Goal: Task Accomplishment & Management: Complete application form

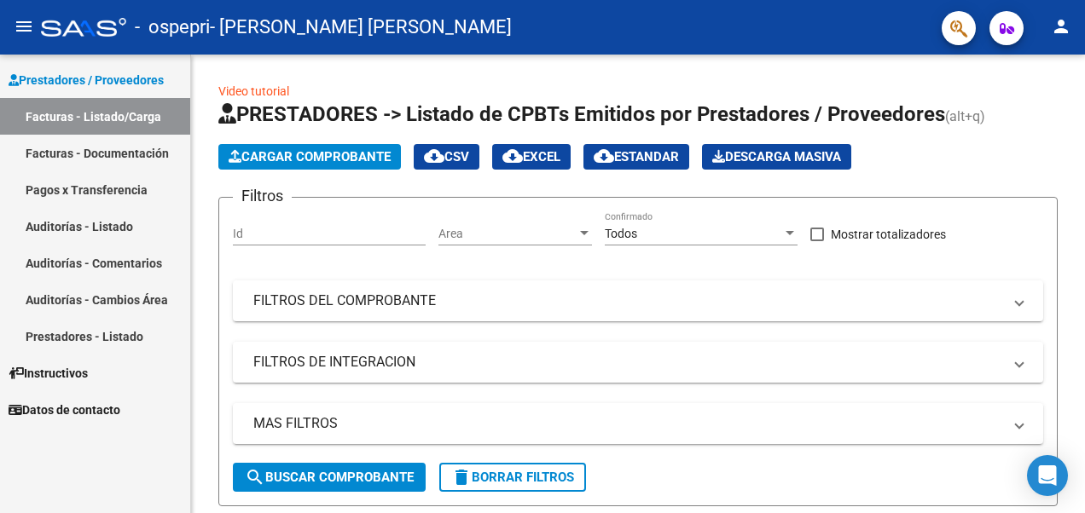
drag, startPoint x: 156, startPoint y: 258, endPoint x: 128, endPoint y: 297, distance: 48.3
click at [156, 258] on link "Auditorías - Comentarios" at bounding box center [95, 263] width 190 height 37
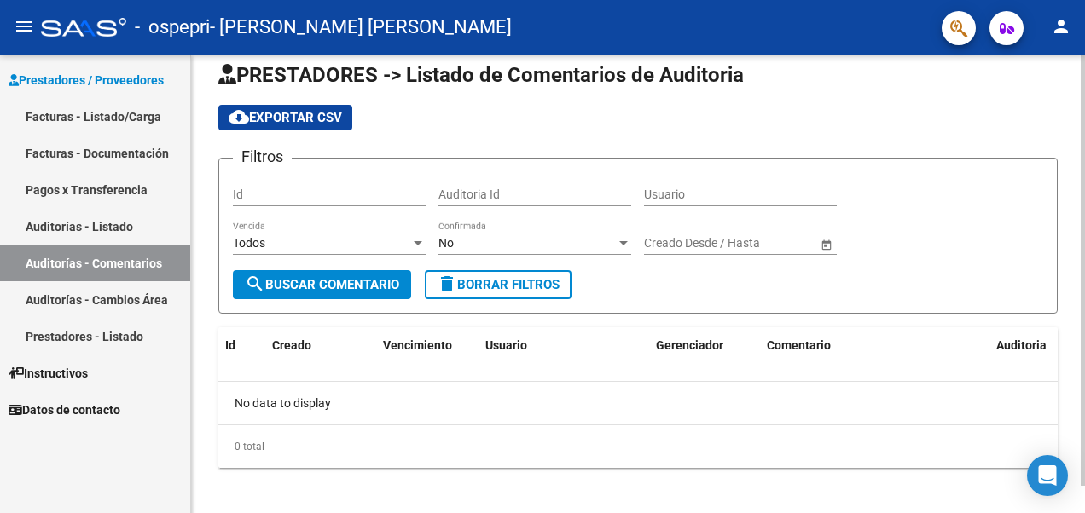
scroll to position [28, 0]
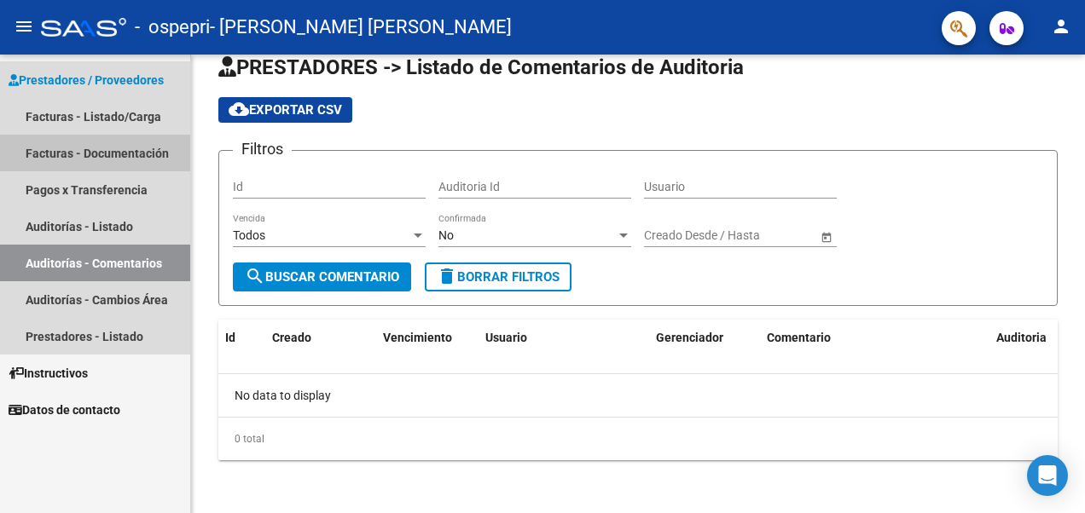
click at [131, 153] on link "Facturas - Documentación" at bounding box center [95, 153] width 190 height 37
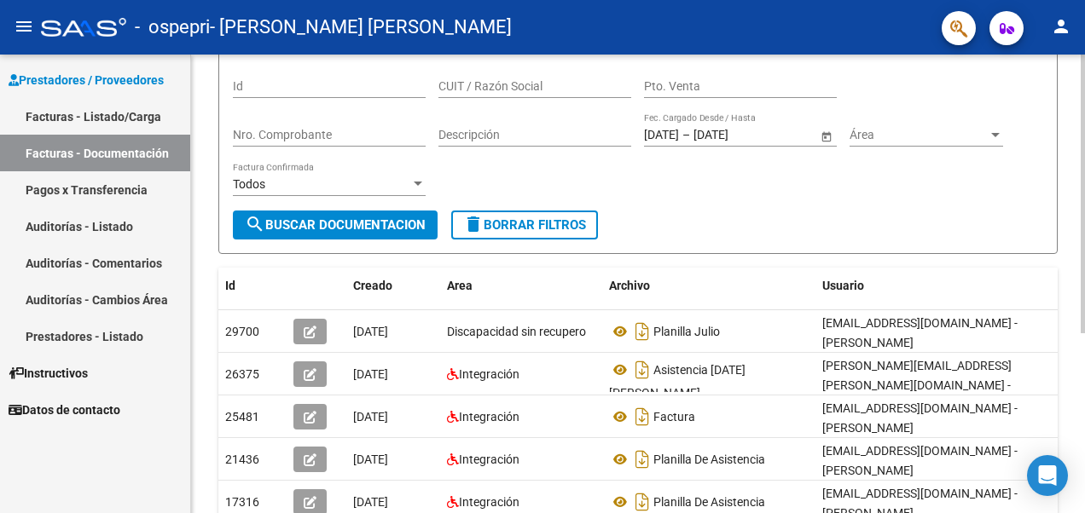
scroll to position [126, 0]
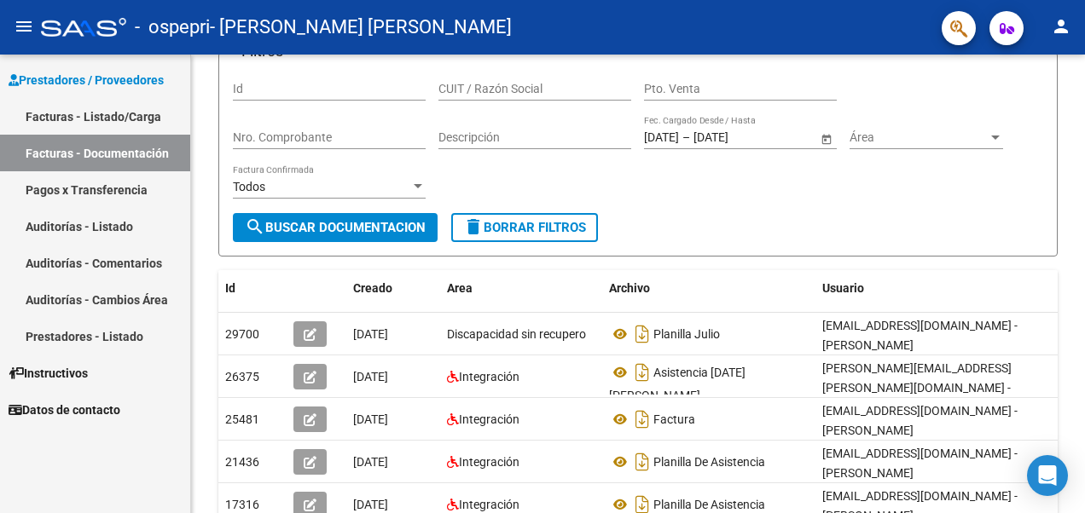
click at [117, 263] on link "Auditorías - Comentarios" at bounding box center [95, 263] width 190 height 37
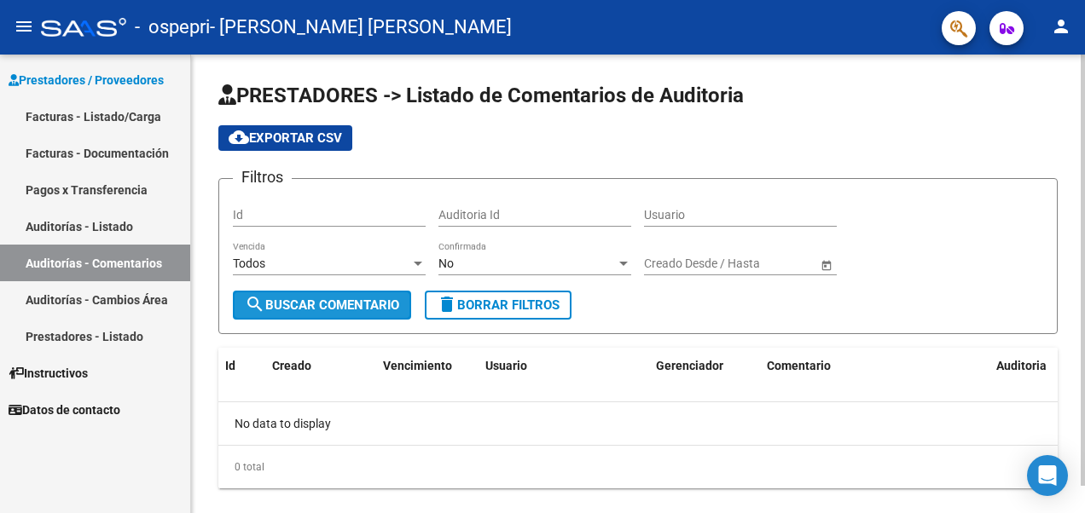
click at [341, 309] on span "search Buscar Comentario" at bounding box center [322, 305] width 154 height 15
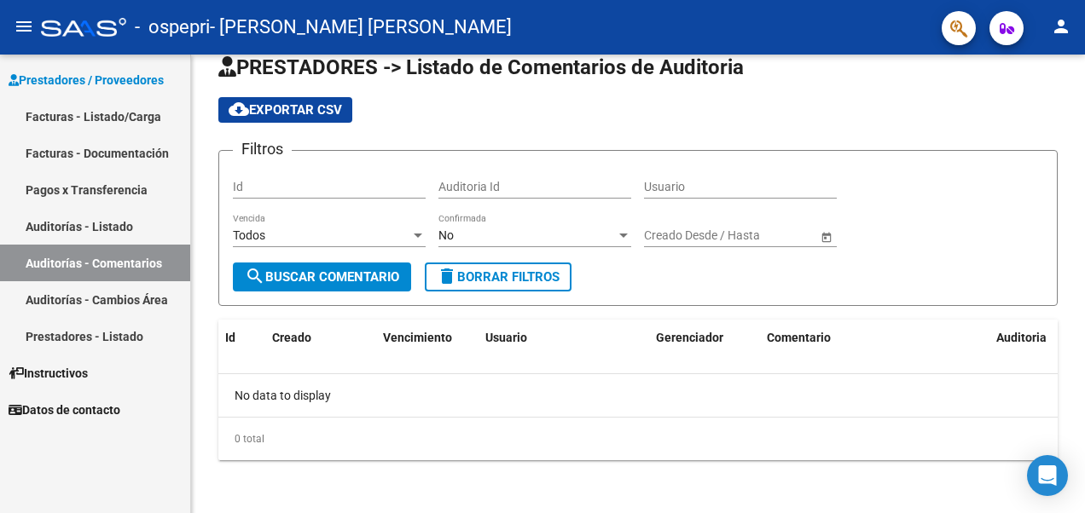
click at [114, 112] on link "Facturas - Listado/Carga" at bounding box center [95, 116] width 190 height 37
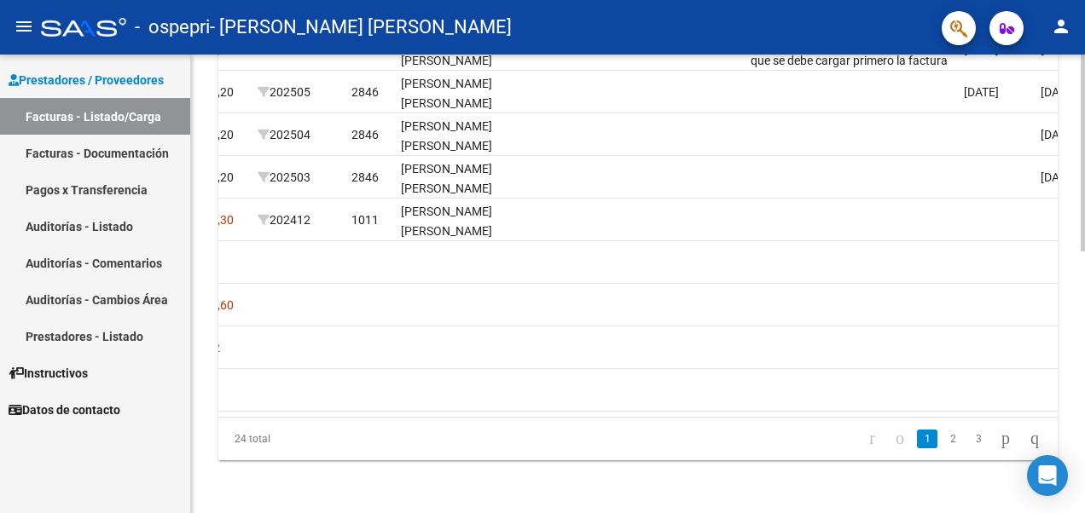
scroll to position [341, 0]
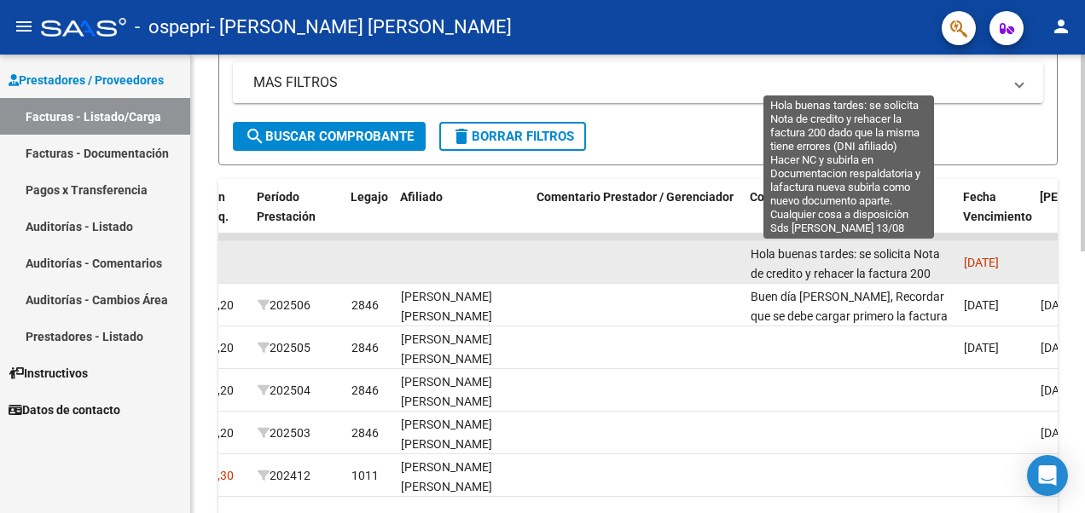
click at [897, 270] on span "Hola buenas tardes: se solicita Nota de credito y rehacer la factura 200 dado q…" at bounding box center [848, 331] width 194 height 169
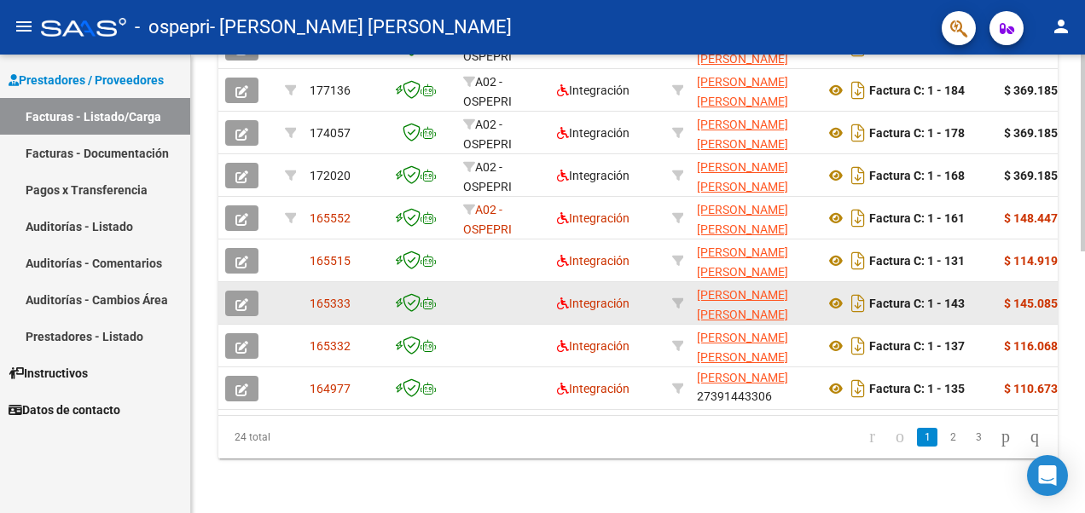
scroll to position [270, 0]
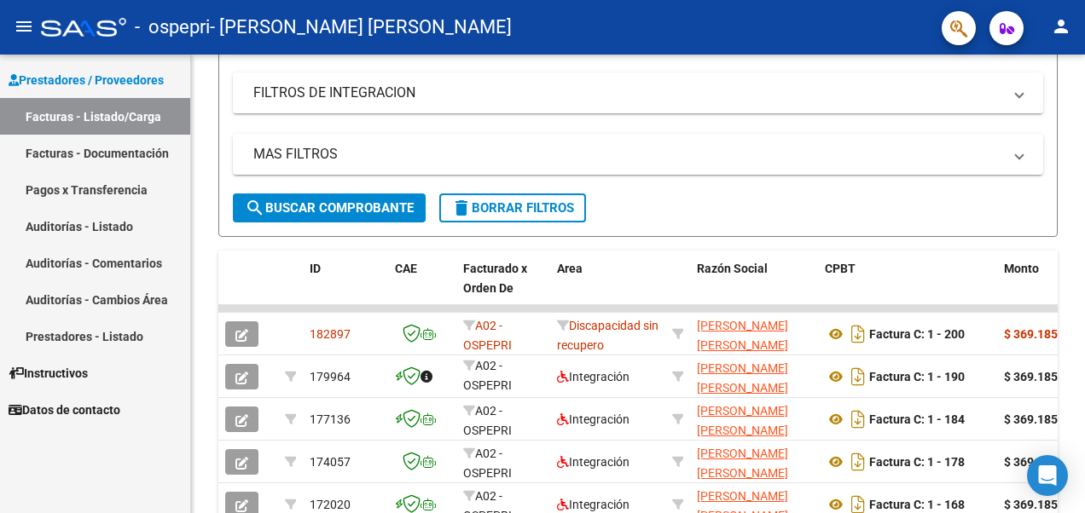
click at [147, 146] on link "Facturas - Documentación" at bounding box center [95, 153] width 190 height 37
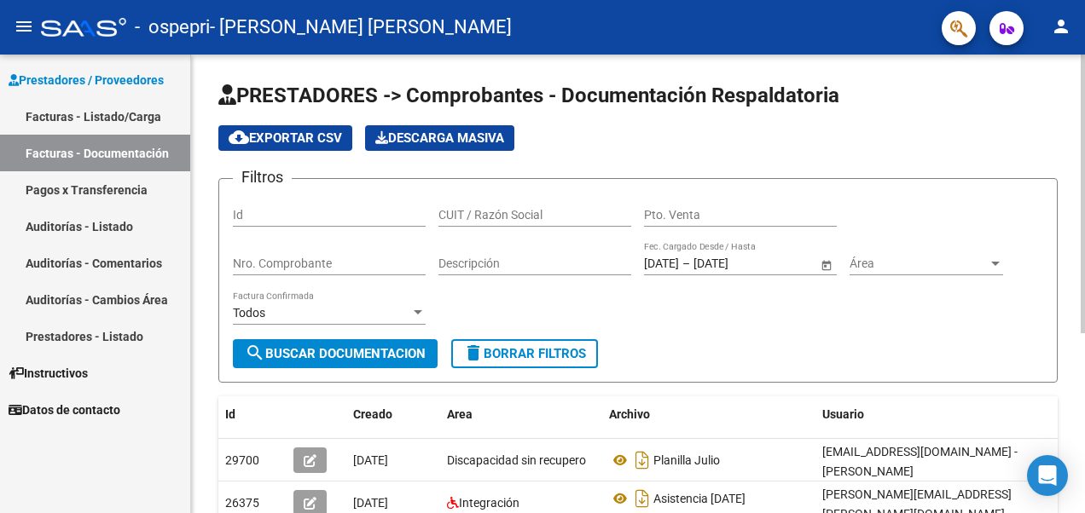
click at [290, 222] on div "Id" at bounding box center [329, 210] width 193 height 34
click at [293, 212] on input "Id" at bounding box center [329, 215] width 193 height 15
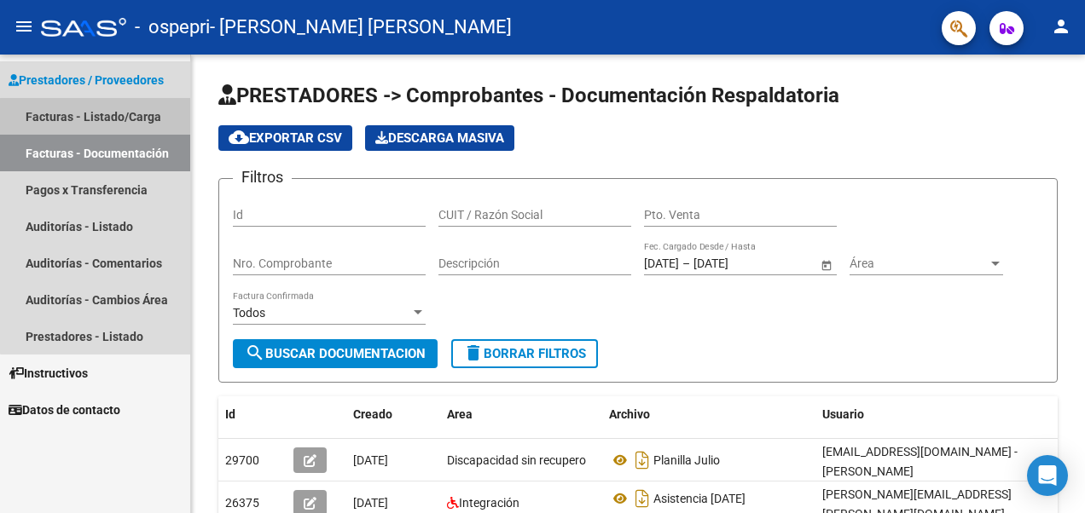
click at [101, 121] on link "Facturas - Listado/Carga" at bounding box center [95, 116] width 190 height 37
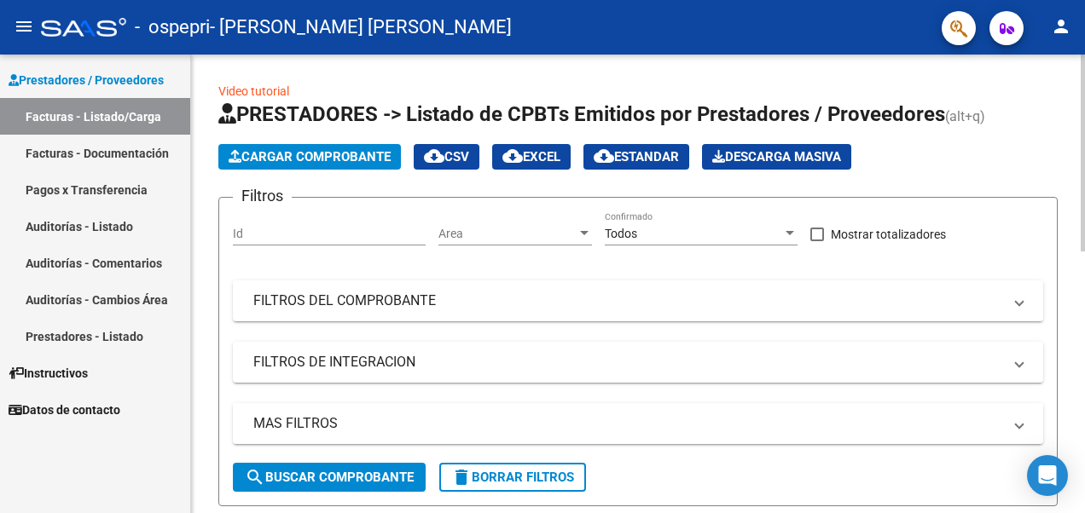
click at [328, 159] on span "Cargar Comprobante" at bounding box center [310, 156] width 162 height 15
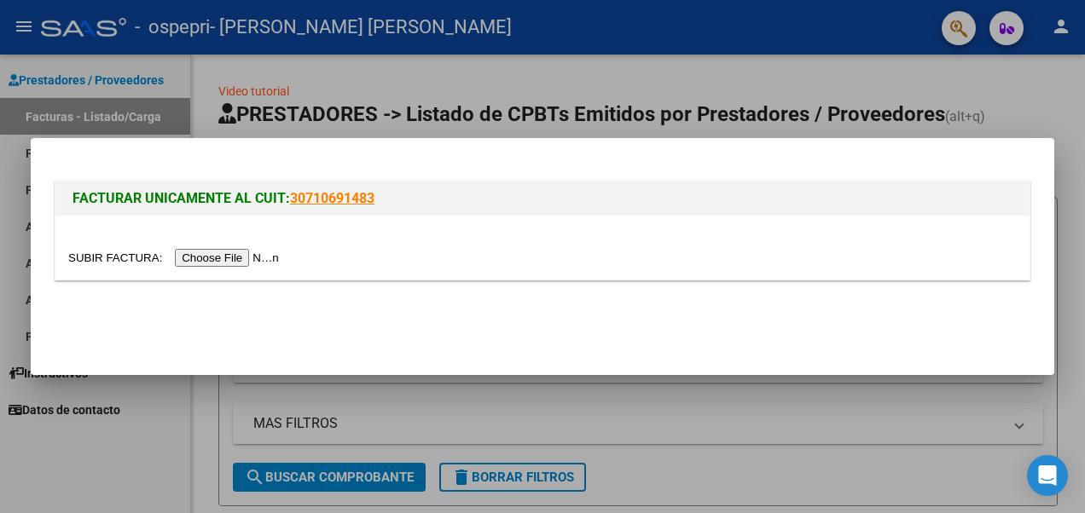
click at [225, 252] on input "file" at bounding box center [176, 258] width 216 height 18
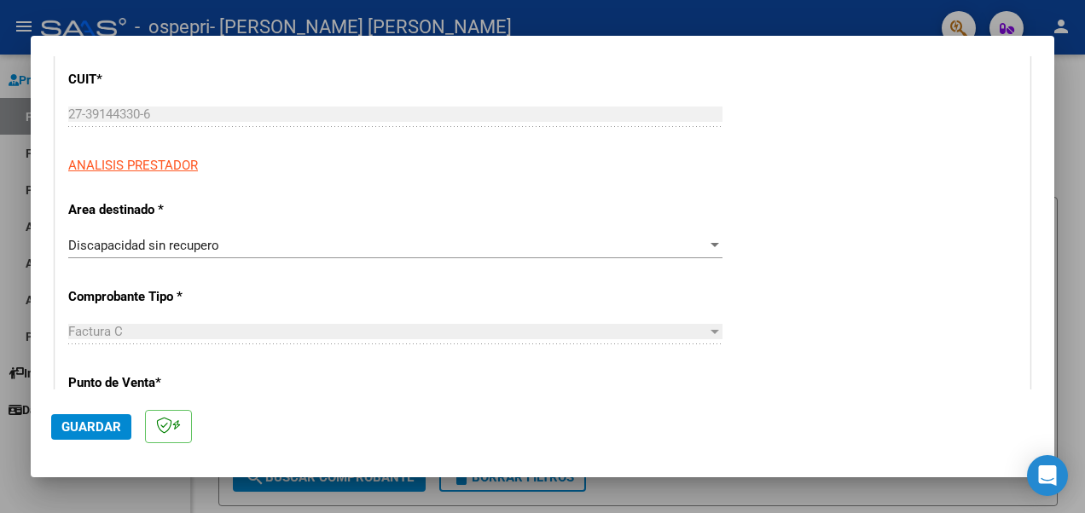
scroll to position [256, 0]
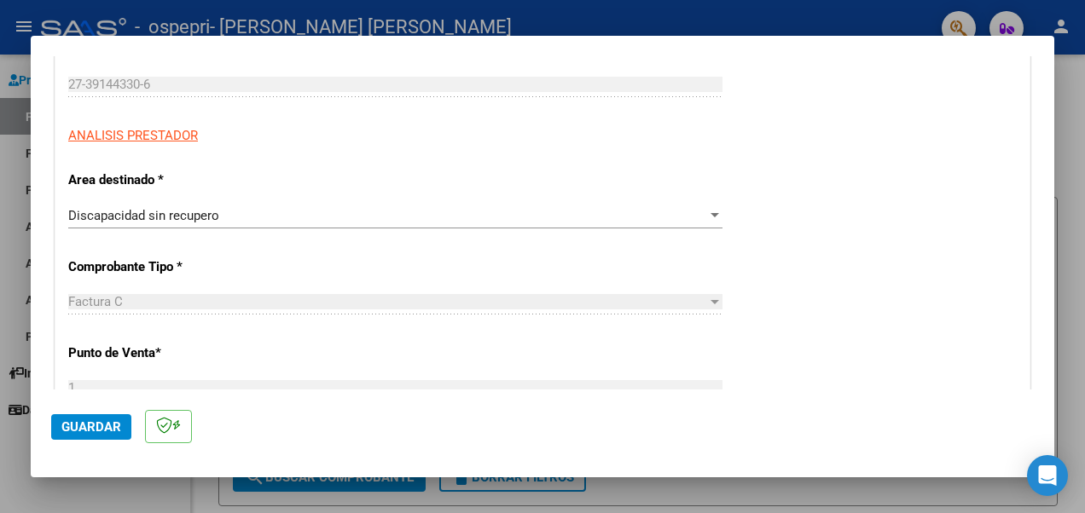
click at [707, 219] on div at bounding box center [714, 216] width 15 height 14
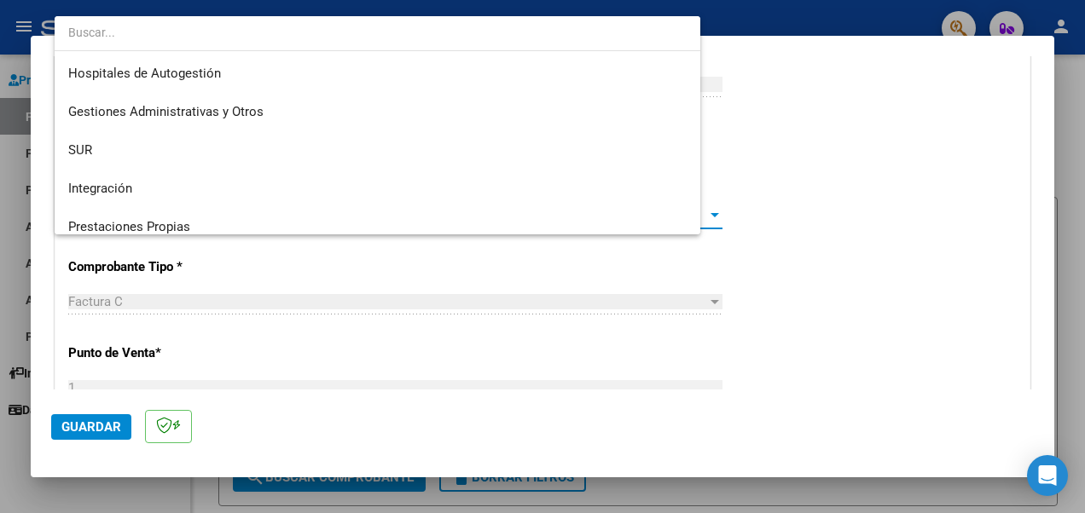
click at [700, 323] on mat-option "Discapacidad sin recupero" at bounding box center [378, 342] width 646 height 38
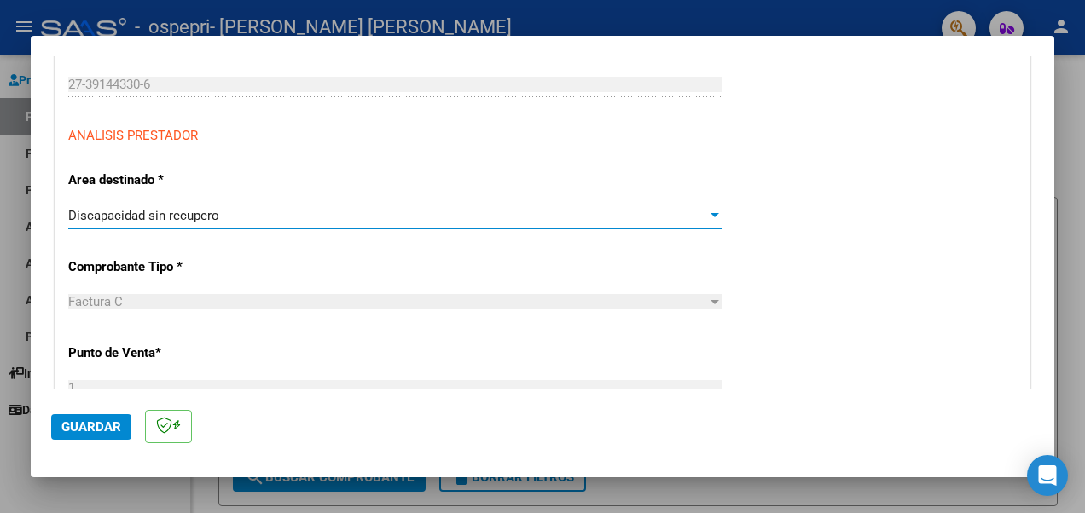
click at [707, 219] on div at bounding box center [714, 216] width 15 height 14
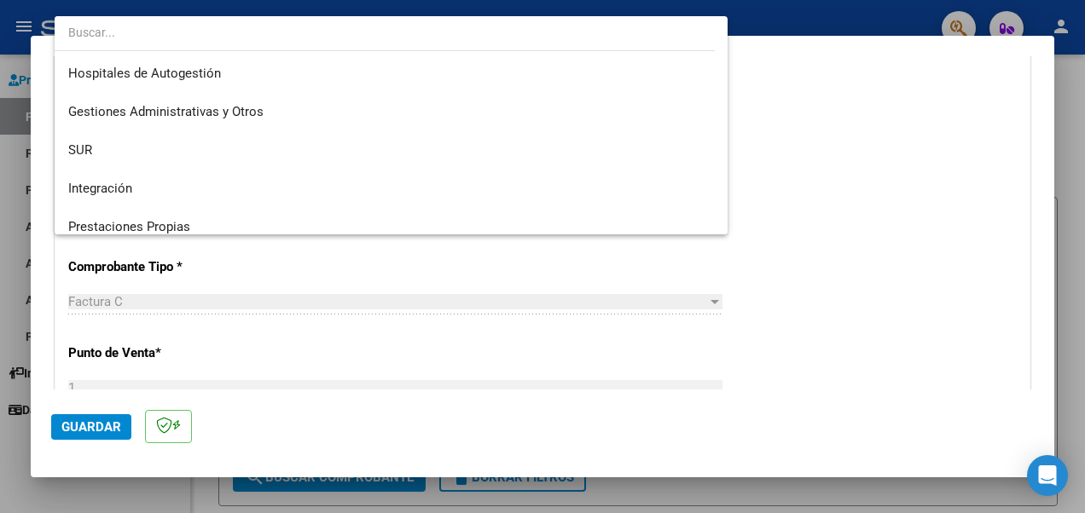
scroll to position [127, 0]
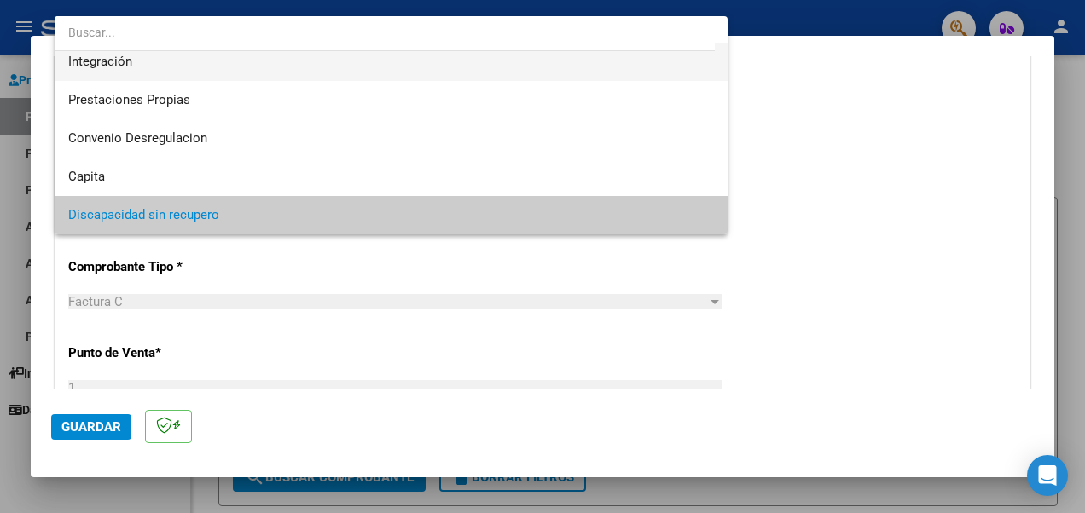
click at [133, 66] on span "Integración" at bounding box center [391, 62] width 646 height 38
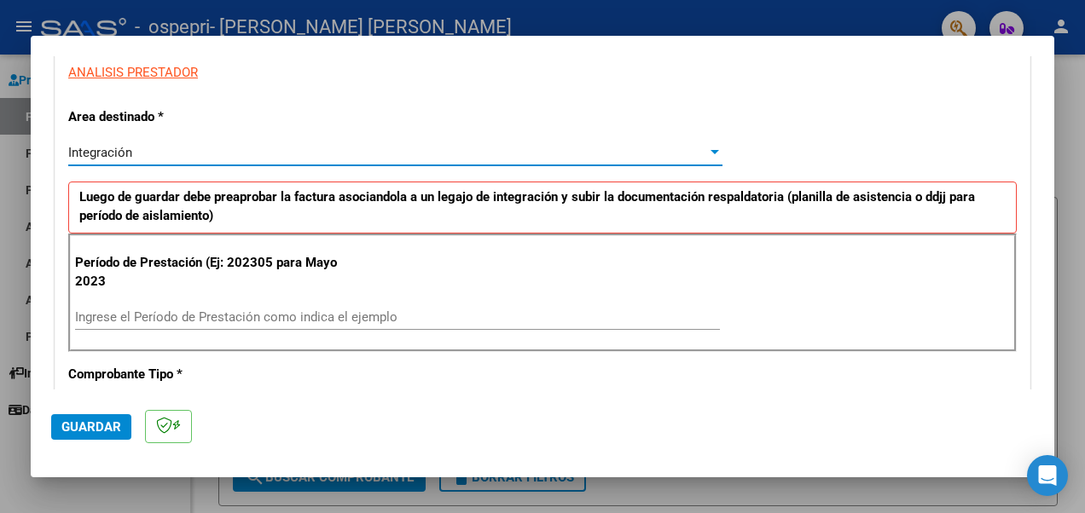
scroll to position [341, 0]
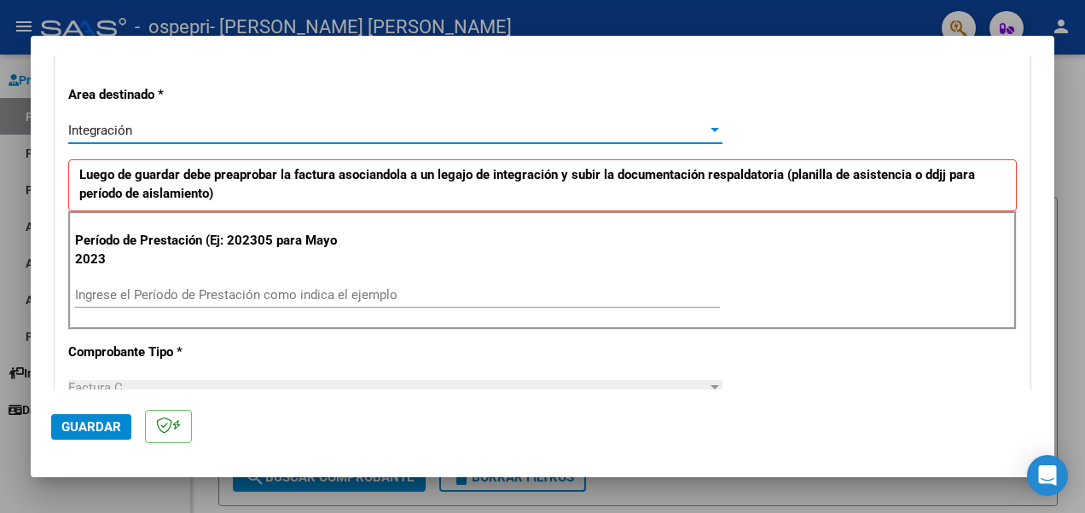
click at [229, 295] on input "Ingrese el Período de Prestación como indica el ejemplo" at bounding box center [397, 294] width 645 height 15
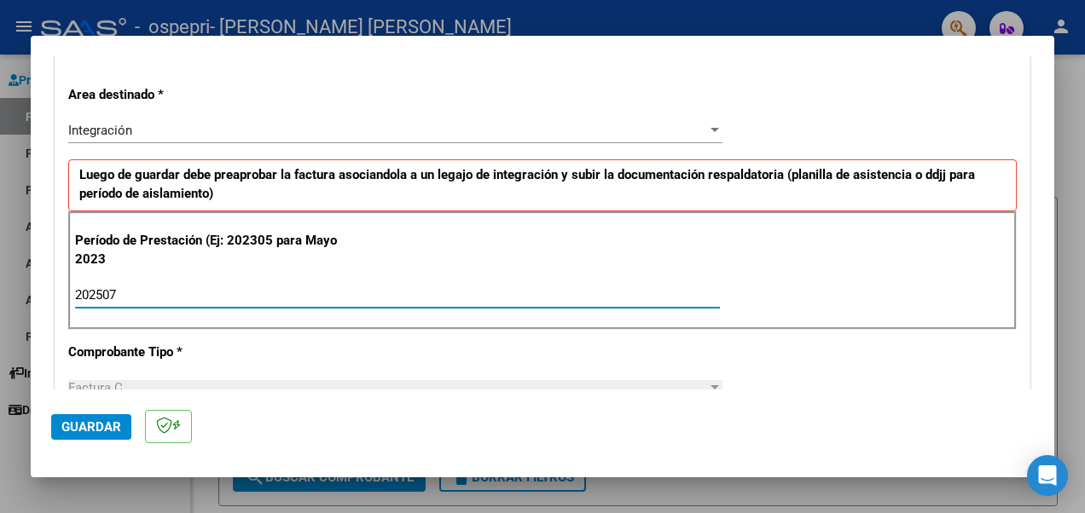
type input "202507"
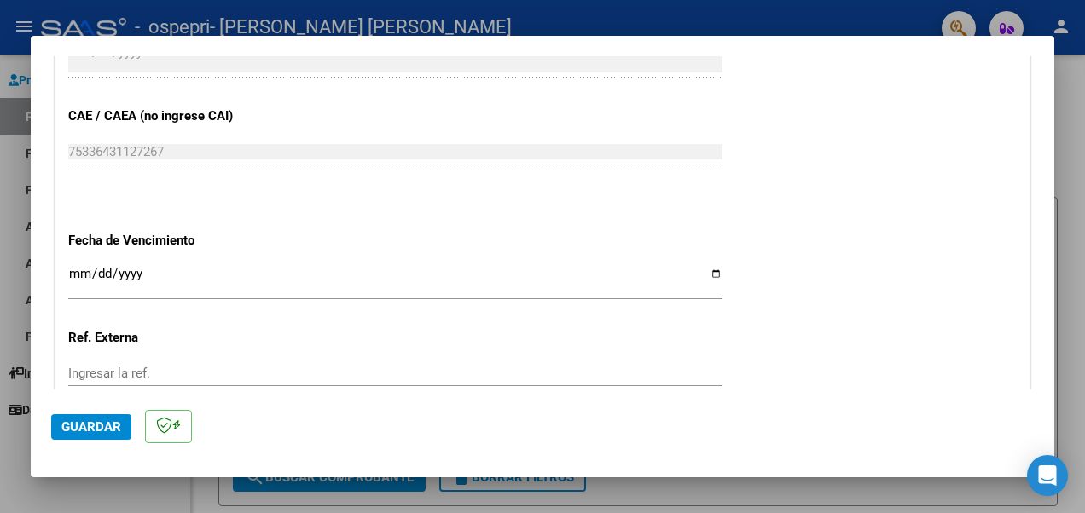
scroll to position [1024, 0]
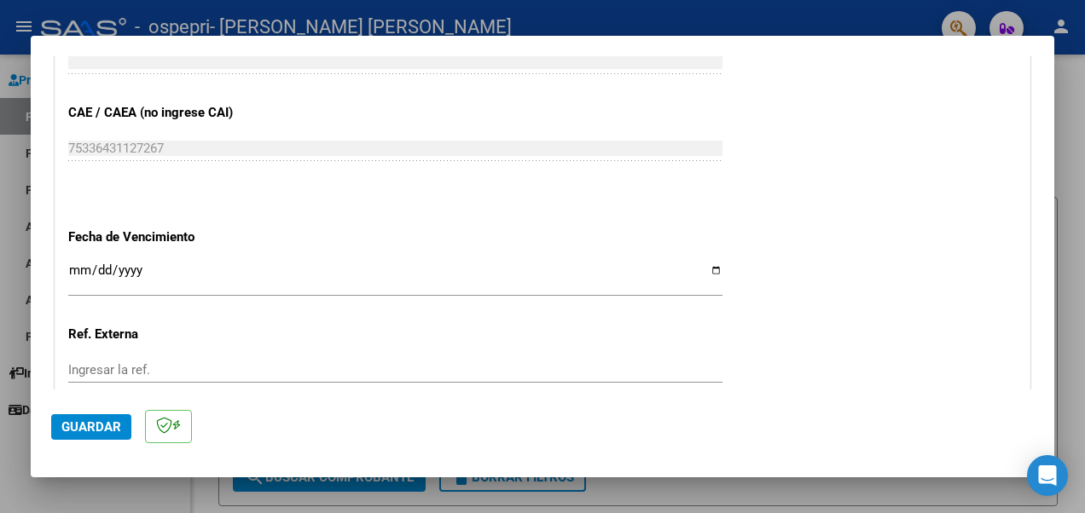
click at [702, 270] on input "Ingresar la fecha" at bounding box center [395, 277] width 654 height 27
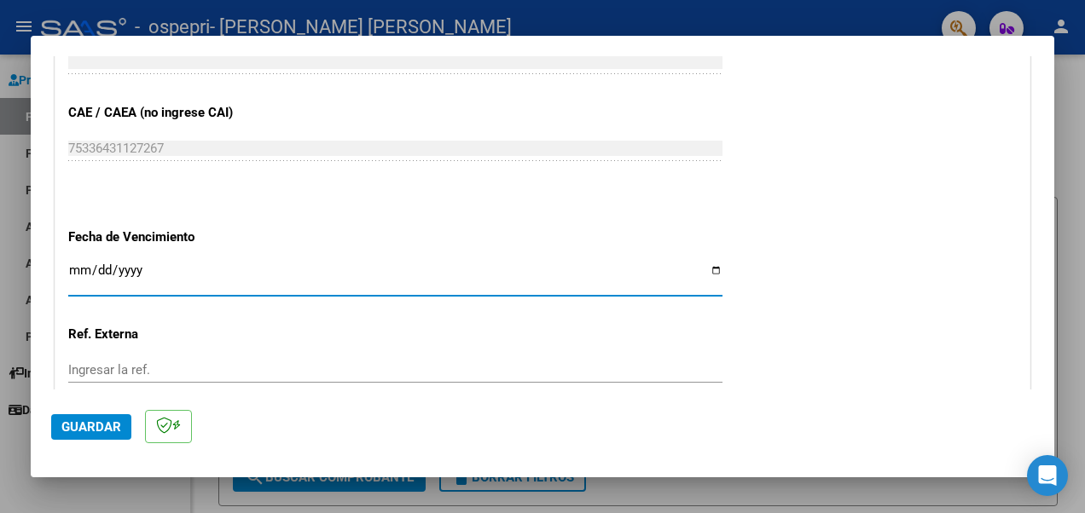
type input "[DATE]"
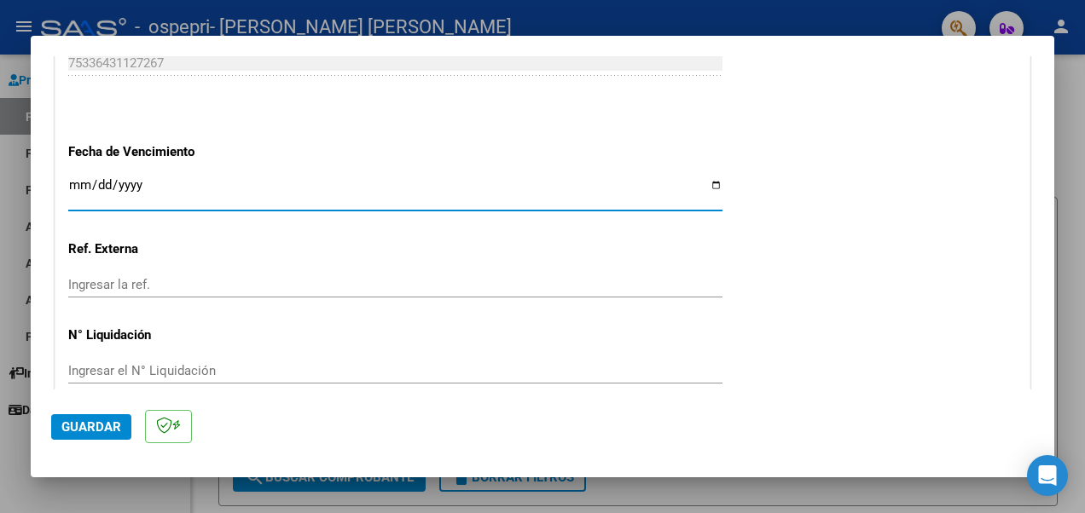
click at [142, 283] on input "Ingresar la ref." at bounding box center [395, 284] width 654 height 15
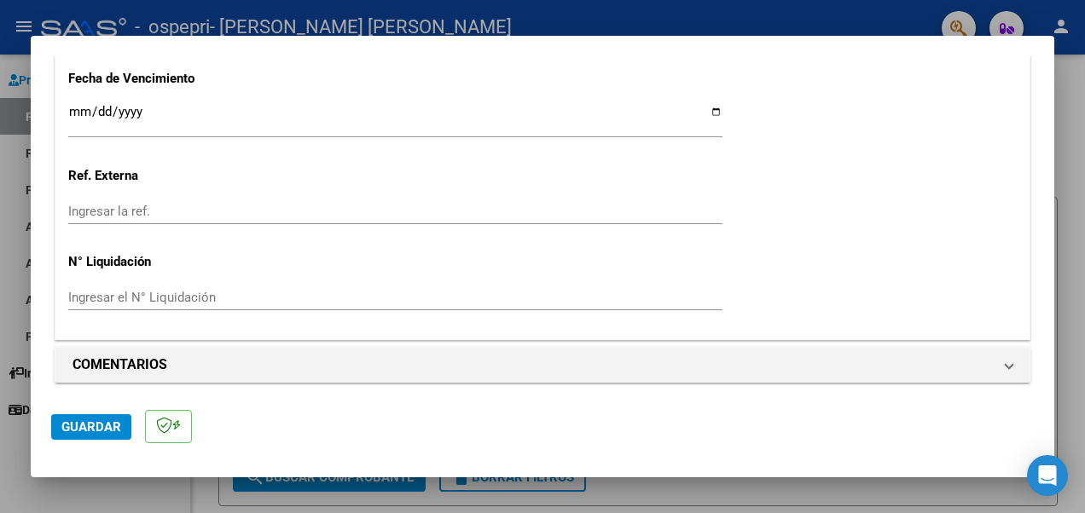
click at [179, 295] on input "Ingresar el N° Liquidación" at bounding box center [395, 297] width 654 height 15
click at [229, 290] on input "Ingresar el N° Liquidación" at bounding box center [395, 297] width 654 height 15
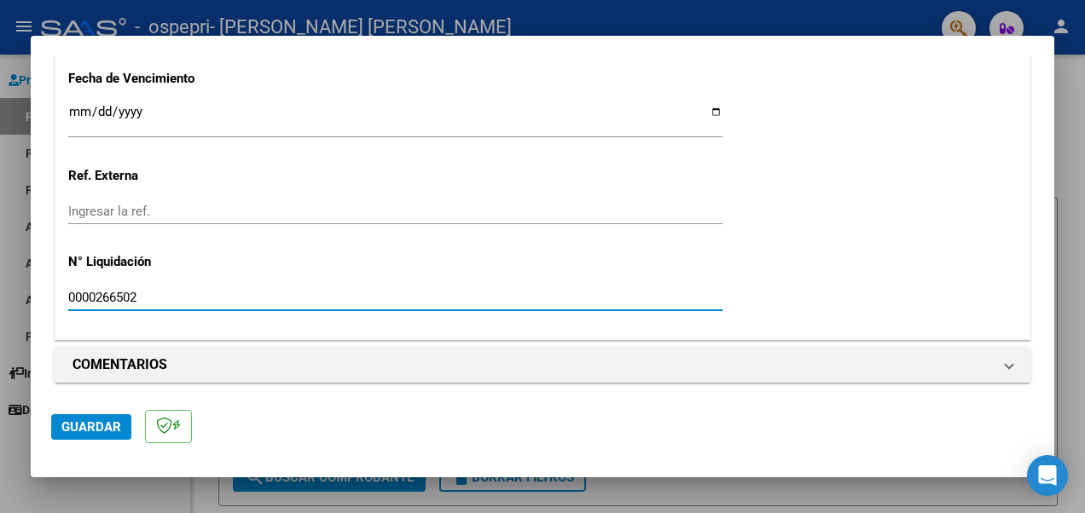
type input "0000266502"
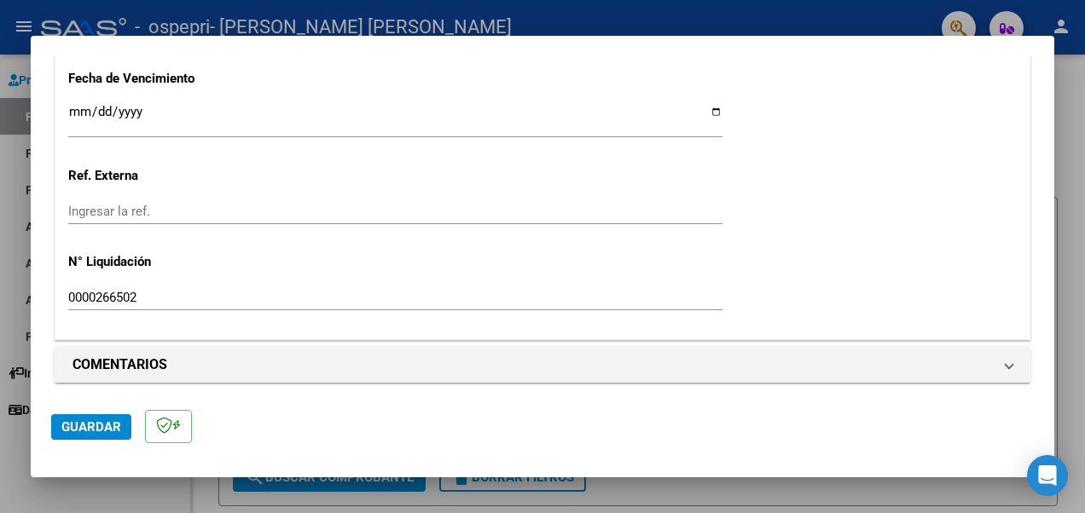
click at [106, 426] on span "Guardar" at bounding box center [91, 427] width 60 height 15
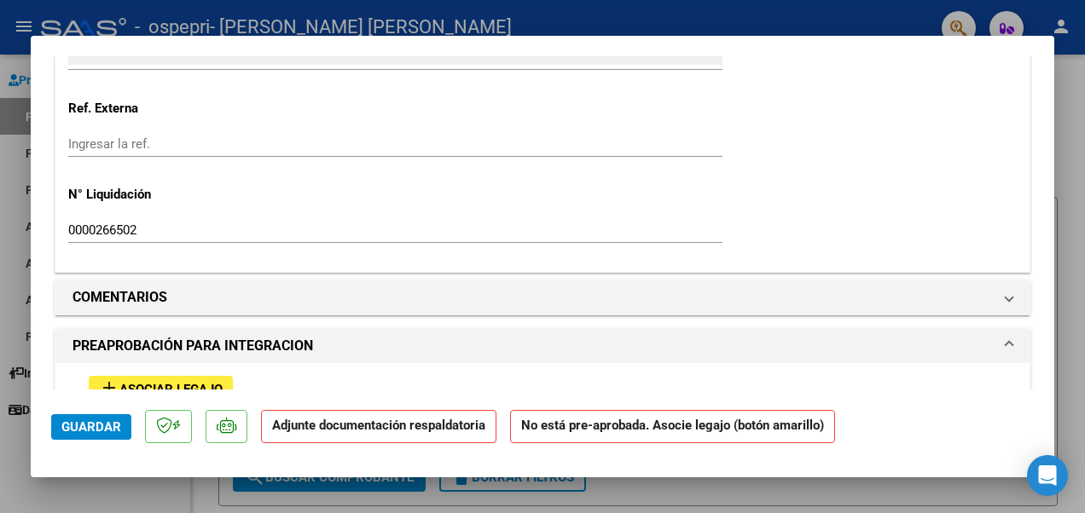
scroll to position [1450, 0]
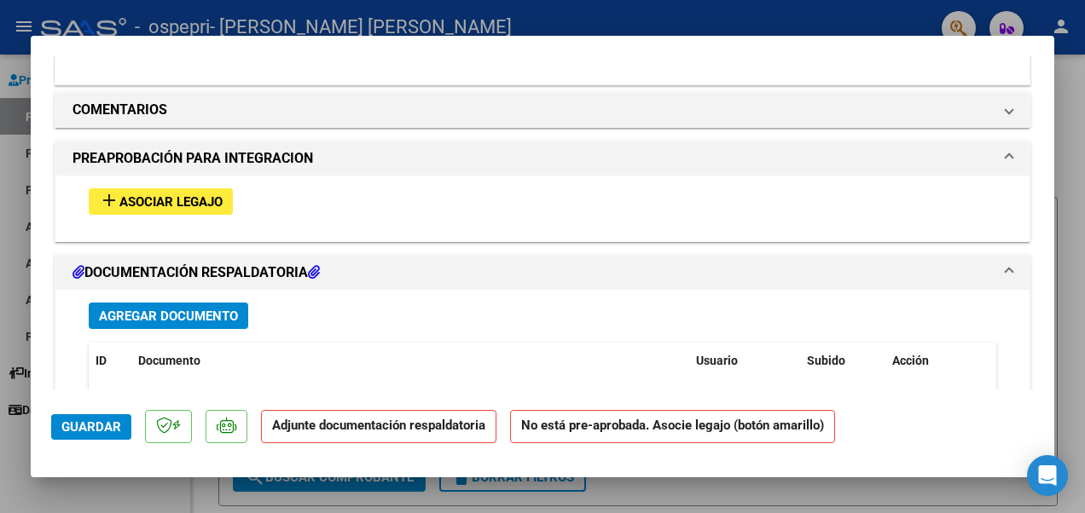
click at [143, 203] on span "Asociar Legajo" at bounding box center [170, 201] width 103 height 15
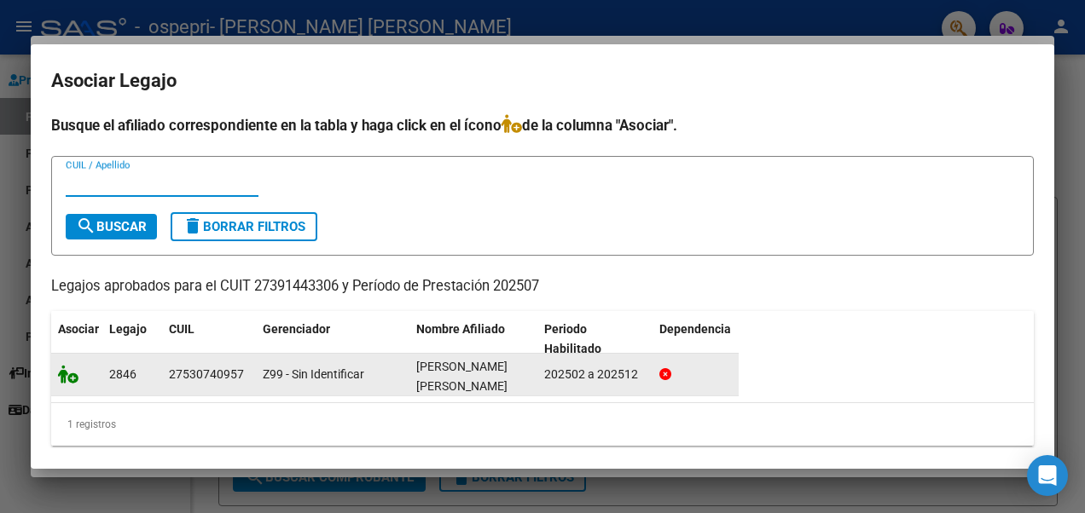
click at [71, 377] on icon at bounding box center [68, 374] width 20 height 19
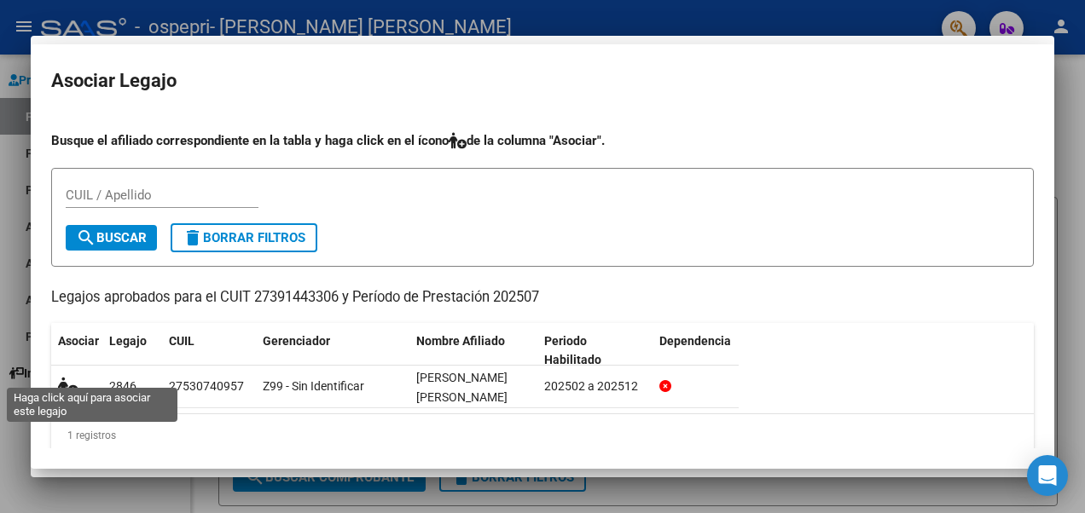
scroll to position [1494, 0]
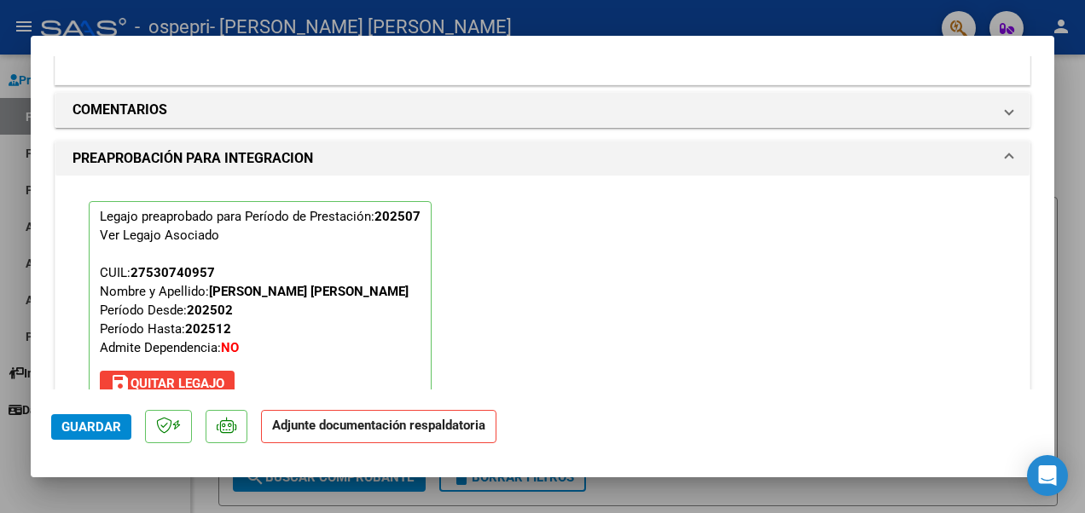
click at [335, 426] on strong "Adjunte documentación respaldatoria" at bounding box center [378, 425] width 213 height 15
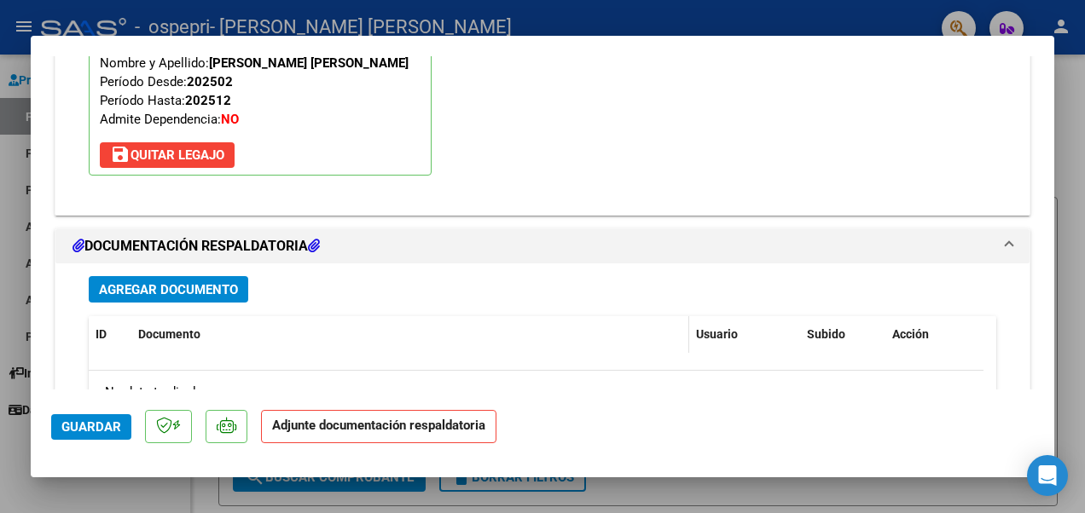
scroll to position [1750, 0]
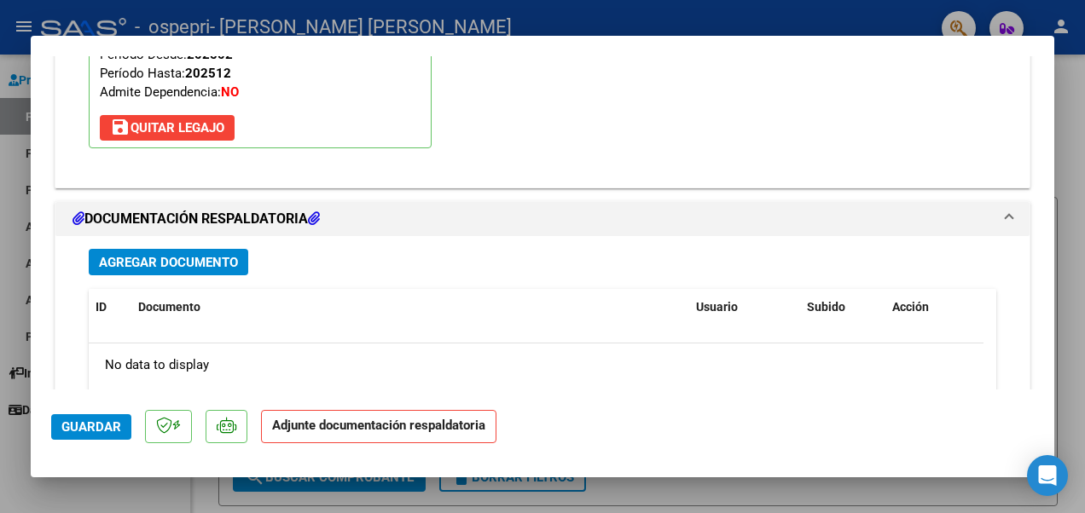
click at [166, 259] on span "Agregar Documento" at bounding box center [168, 262] width 139 height 15
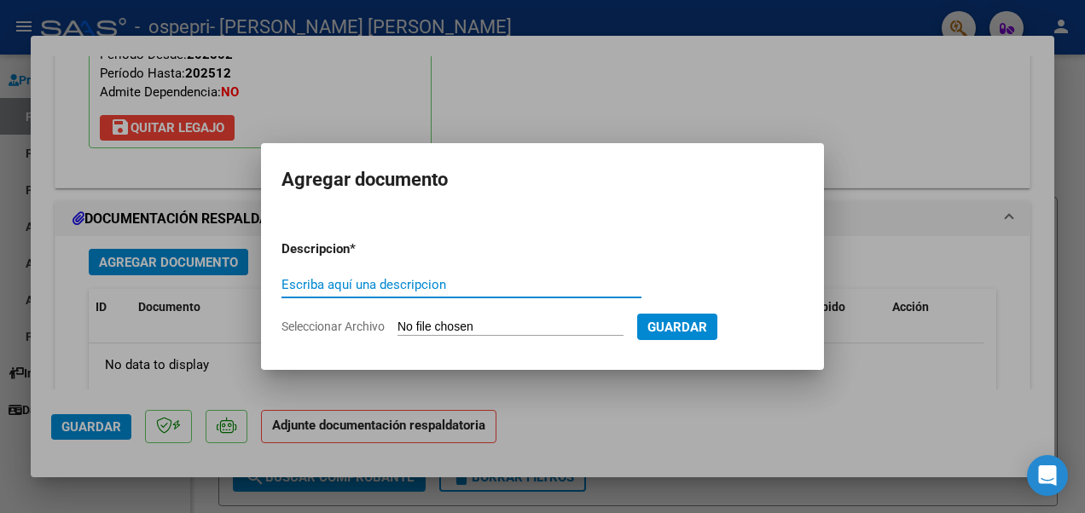
click at [380, 288] on input "Escriba aquí una descripcion" at bounding box center [461, 284] width 360 height 15
drag, startPoint x: 525, startPoint y: 319, endPoint x: 621, endPoint y: 325, distance: 95.7
click at [529, 319] on app-file-uploader "Seleccionar Archivo" at bounding box center [459, 326] width 356 height 15
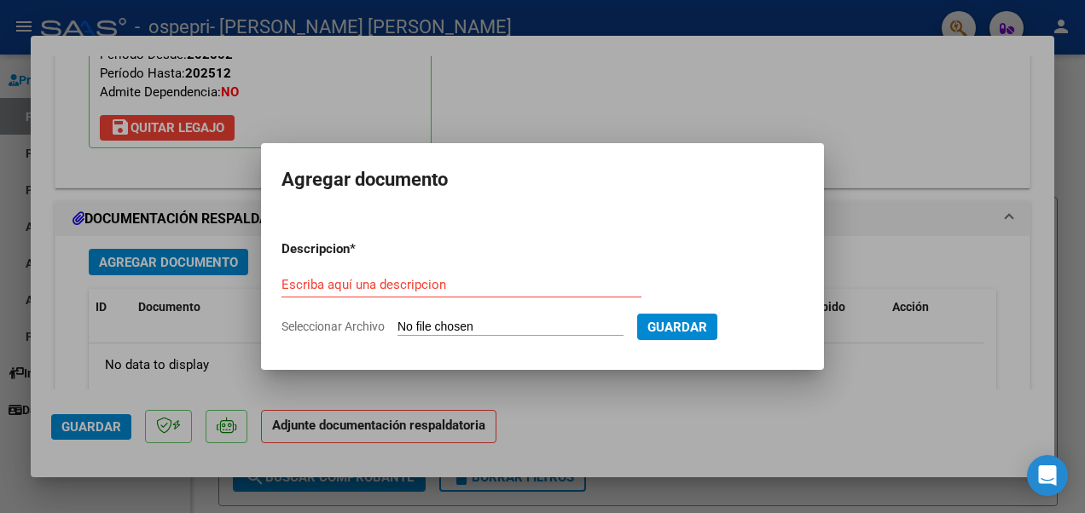
click at [582, 328] on input "Seleccionar Archivo" at bounding box center [510, 328] width 226 height 16
type input "C:\fakepath\[PERSON_NAME].pdf"
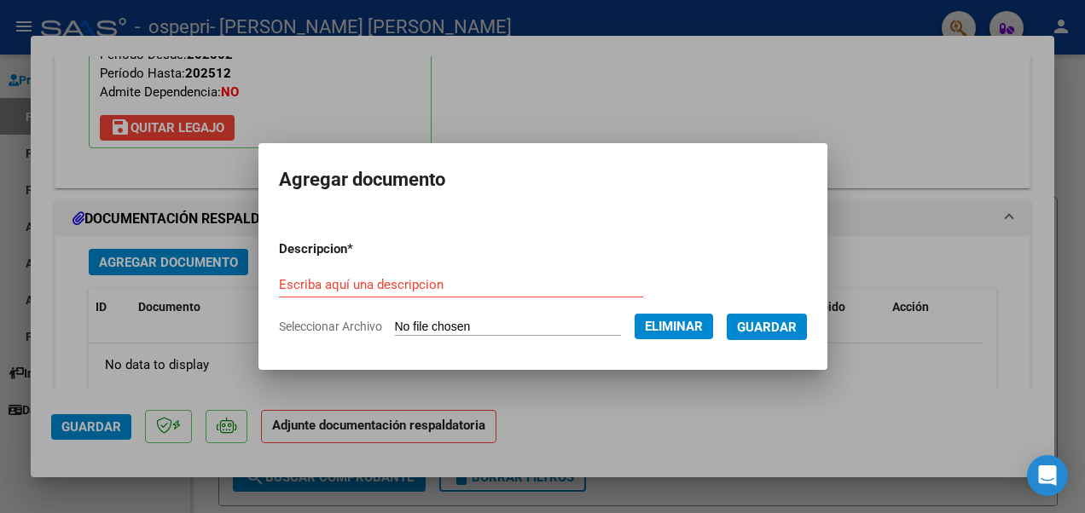
click at [498, 290] on input "Escriba aquí una descripcion" at bounding box center [461, 284] width 364 height 15
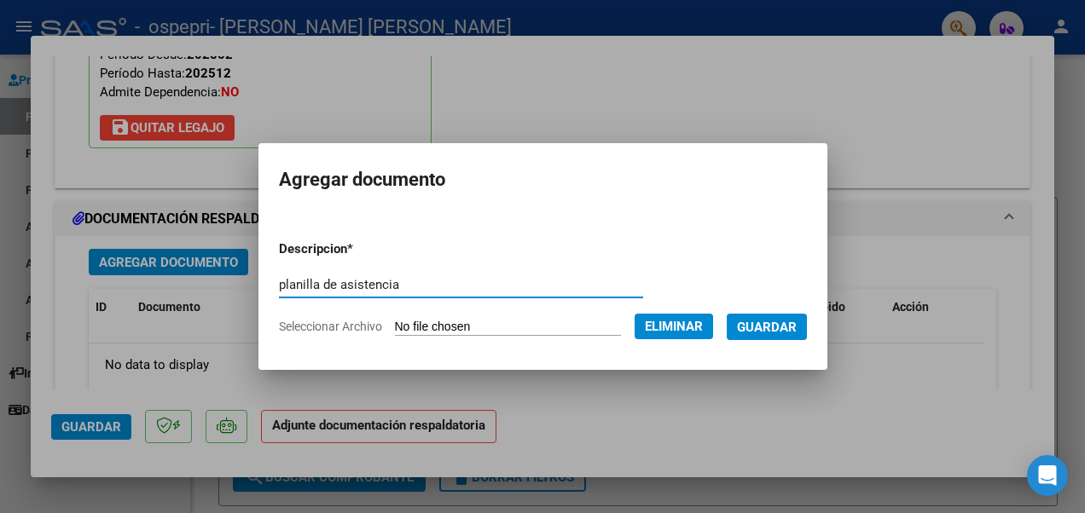
type input "planilla de asistencia"
click at [759, 323] on span "Guardar" at bounding box center [767, 327] width 60 height 15
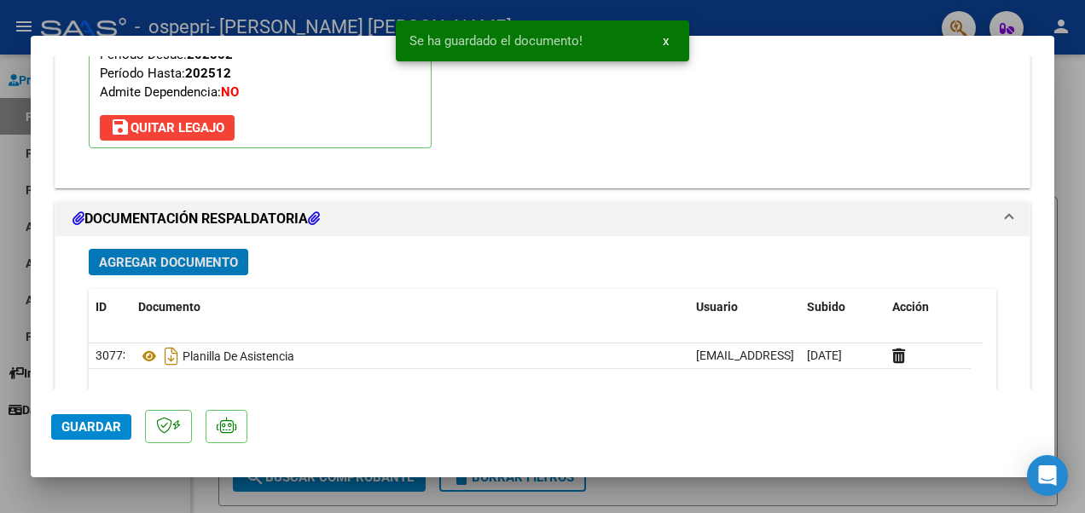
click at [174, 259] on span "Agregar Documento" at bounding box center [168, 262] width 139 height 15
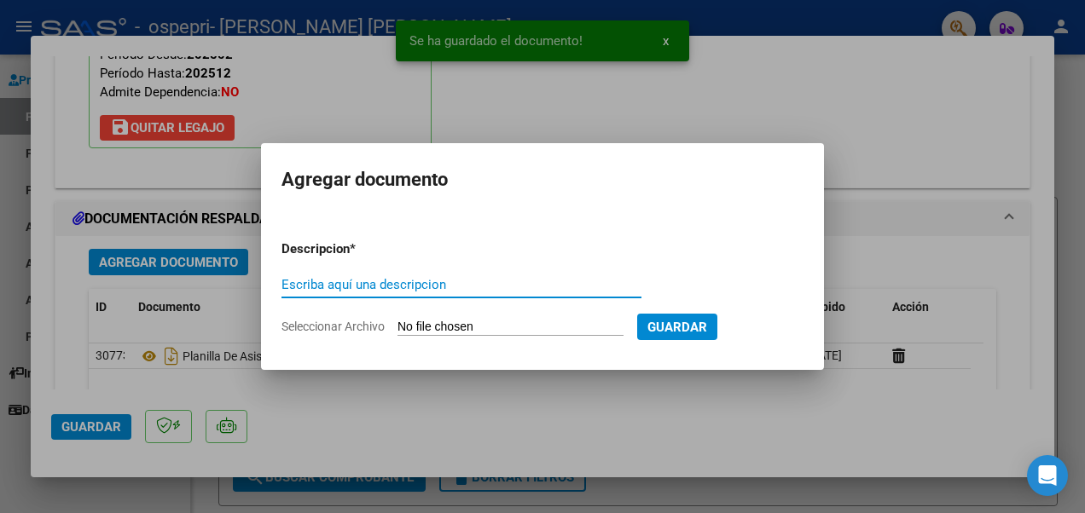
click at [706, 323] on span "Guardar" at bounding box center [677, 327] width 60 height 15
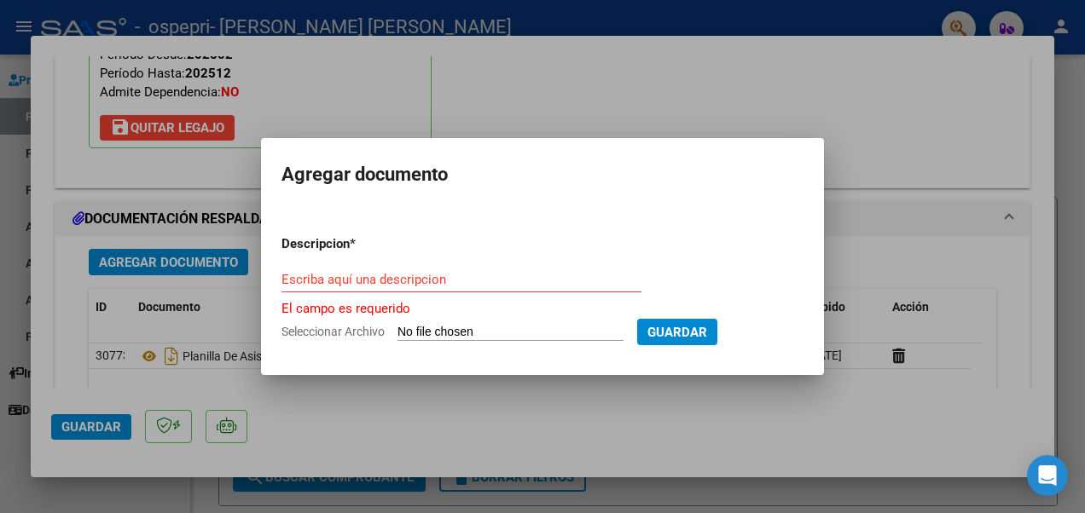
click at [524, 288] on div "Escriba aquí una descripcion" at bounding box center [461, 280] width 360 height 26
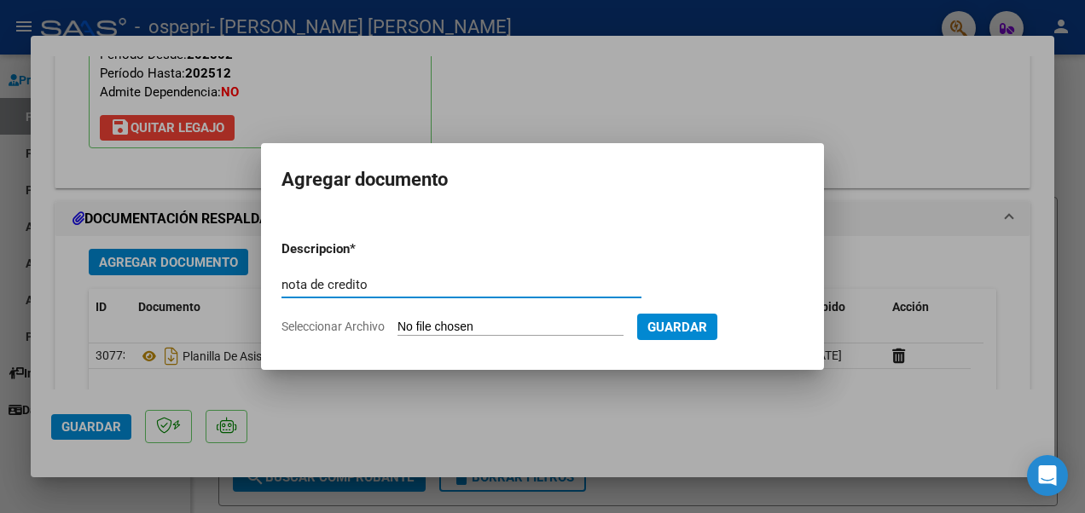
type input "nota de credito"
click at [671, 333] on span "Guardar" at bounding box center [677, 327] width 60 height 15
click at [490, 333] on input "Seleccionar Archivo" at bounding box center [510, 328] width 226 height 16
type input "C:\fakepath\27391443306_013_00001_00000054.pdf"
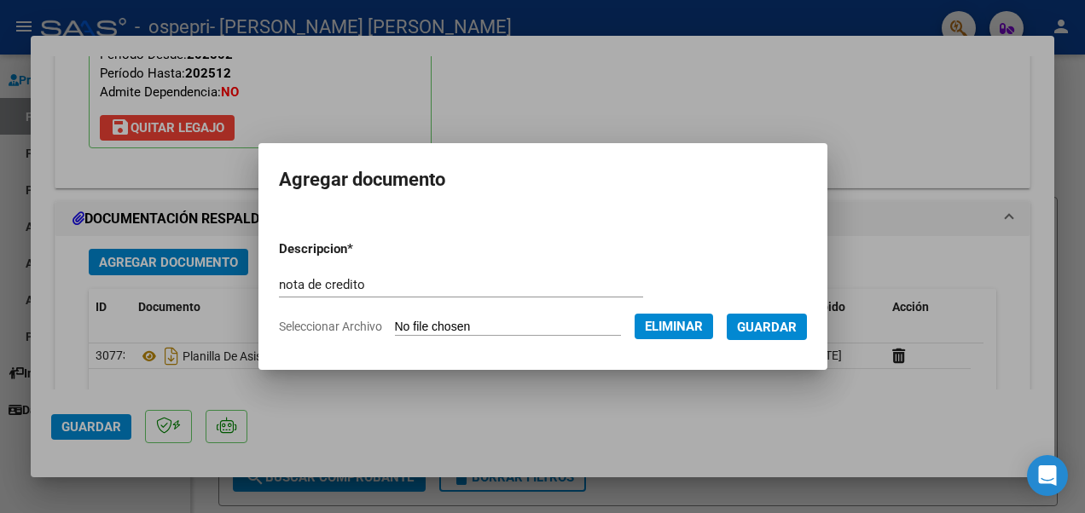
click at [752, 331] on span "Guardar" at bounding box center [767, 327] width 60 height 15
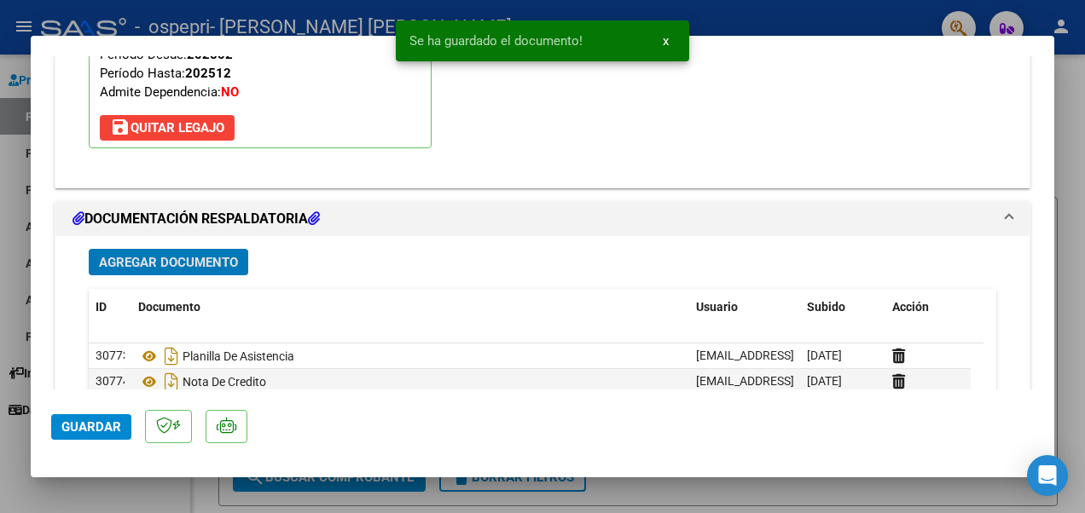
click at [107, 429] on span "Guardar" at bounding box center [91, 427] width 60 height 15
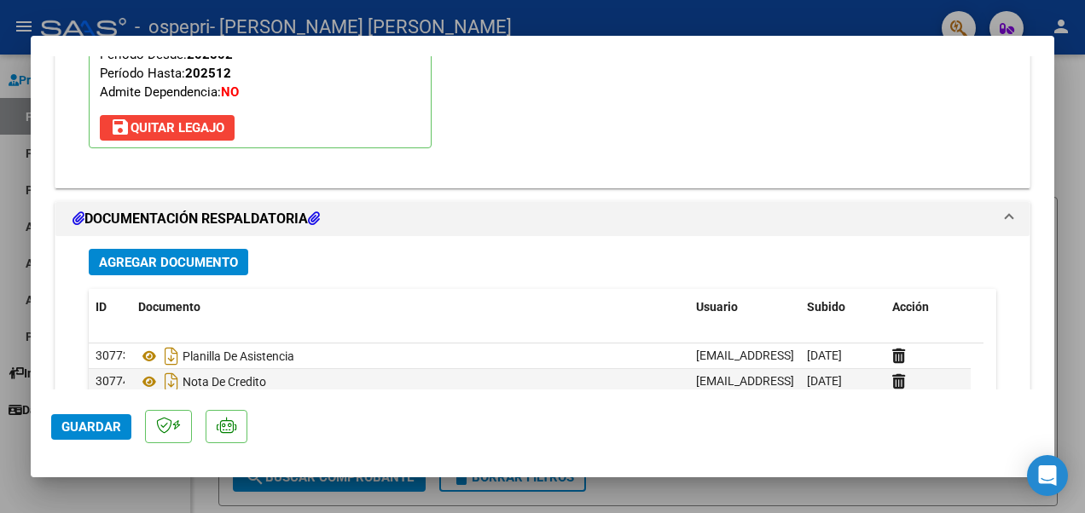
drag, startPoint x: 1084, startPoint y: 144, endPoint x: 788, endPoint y: 5, distance: 327.0
click at [1084, 144] on html "menu - ospepri - [PERSON_NAME] [PERSON_NAME] person Prestadores / Proveedores F…" at bounding box center [542, 256] width 1085 height 513
